Goal: Transaction & Acquisition: Download file/media

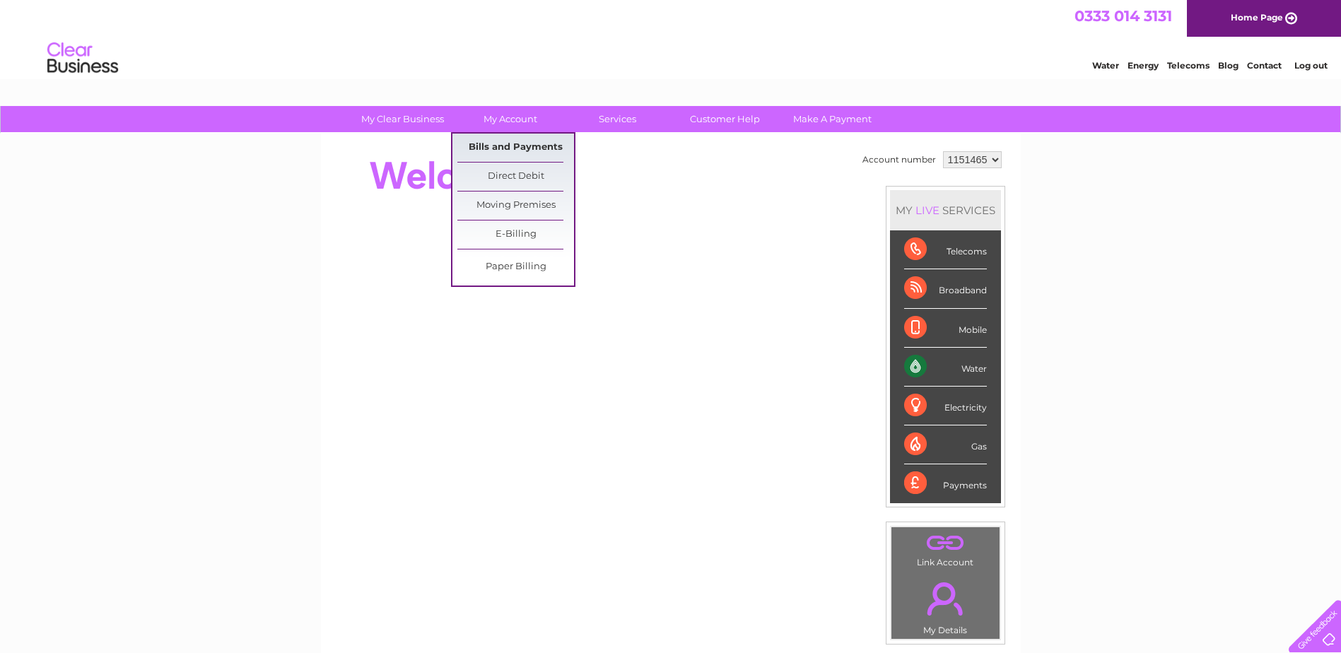
click at [499, 151] on link "Bills and Payments" at bounding box center [515, 148] width 117 height 28
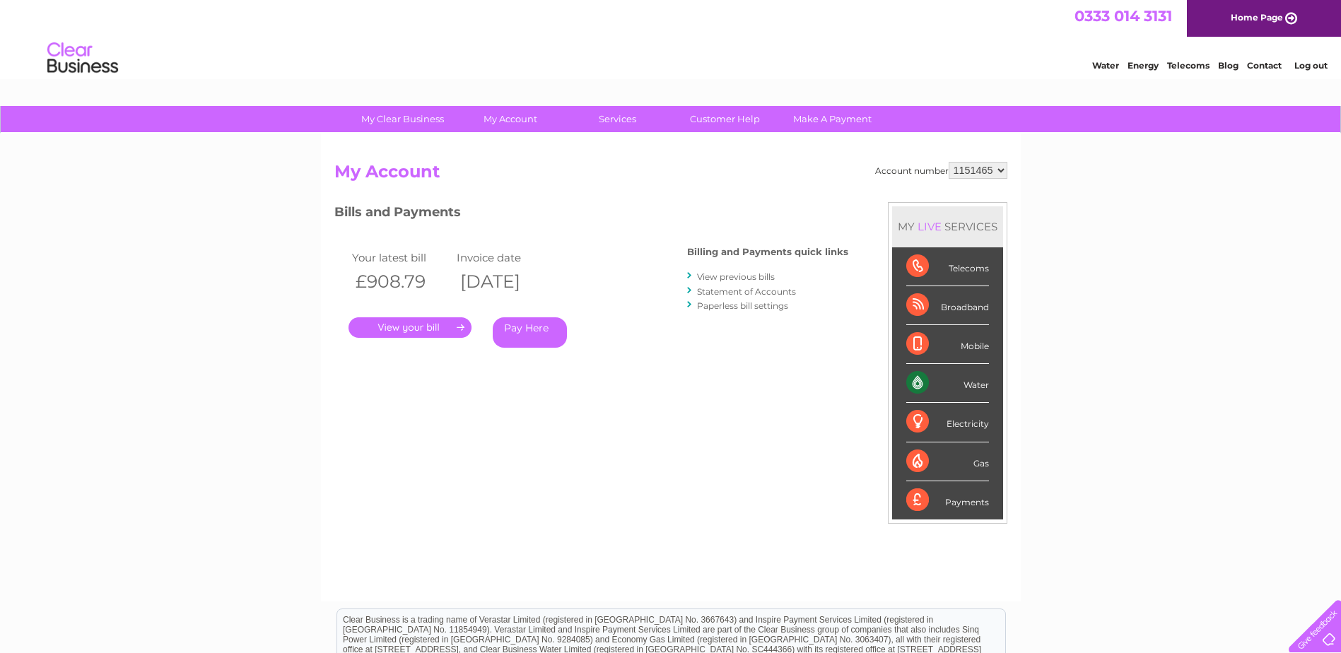
click at [419, 329] on link "." at bounding box center [410, 327] width 123 height 21
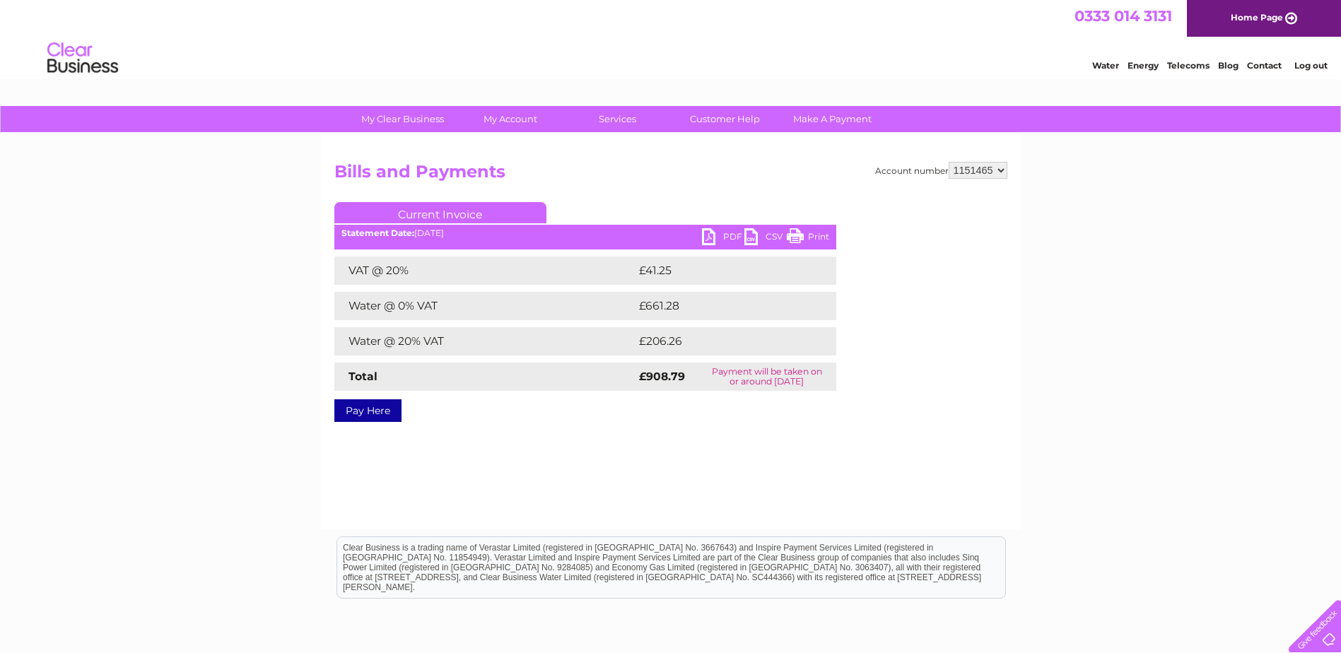
click at [708, 232] on link "PDF" at bounding box center [723, 238] width 42 height 21
